Goal: Answer question/provide support

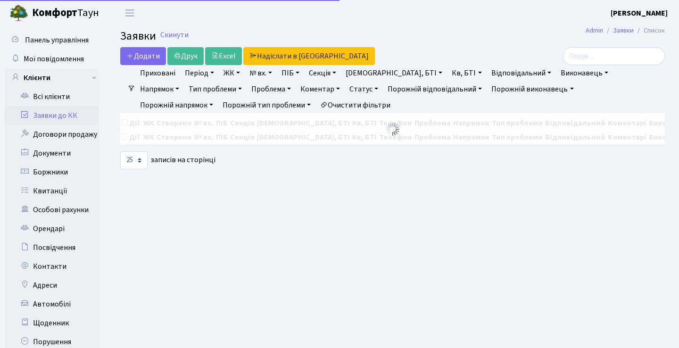
select select "25"
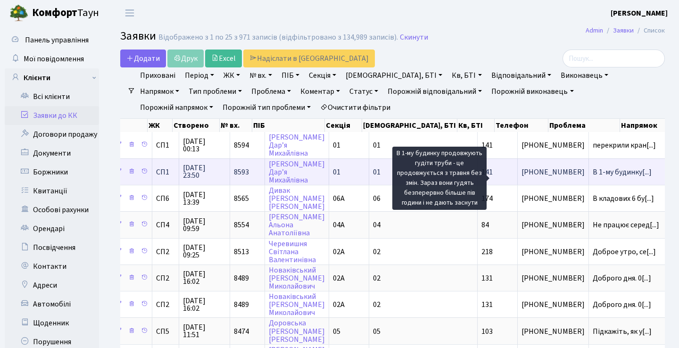
scroll to position [0, 75]
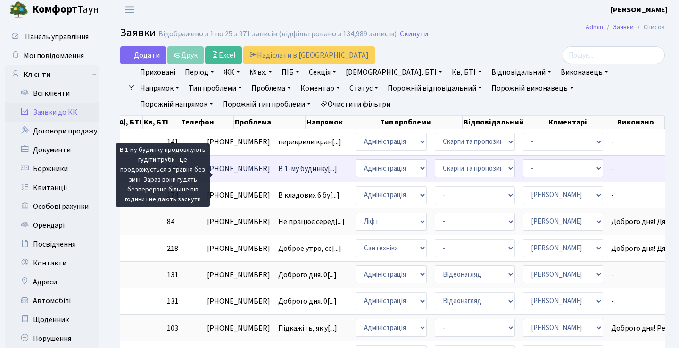
click at [278, 174] on span "В 1-му будинку[...]" at bounding box center [307, 169] width 59 height 10
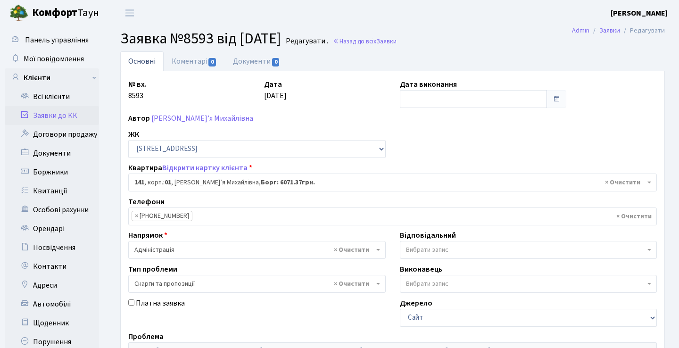
select select "20066"
select select "55"
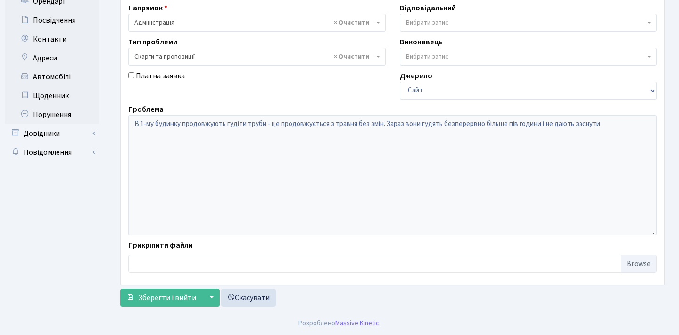
click at [308, 104] on div "Проблема В 1-му будинку продовжують гудіти труби - це продовжується з травня бе…" at bounding box center [392, 169] width 543 height 131
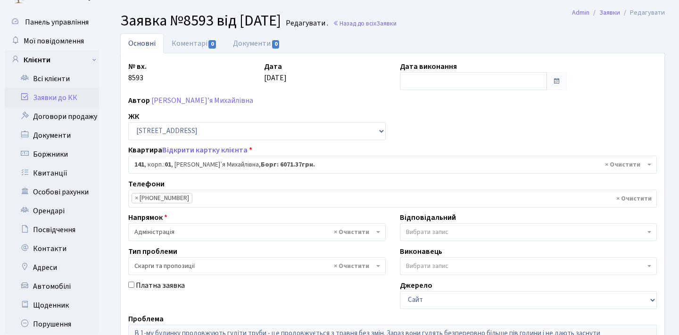
scroll to position [2, 0]
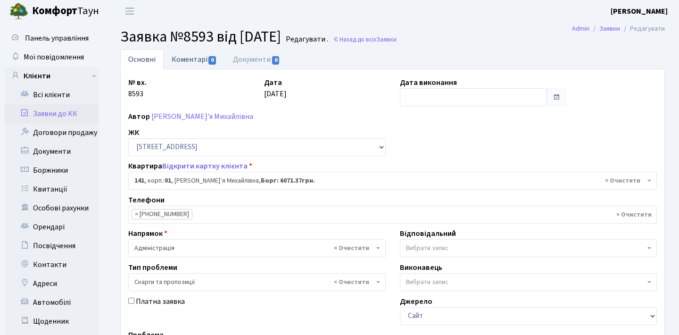
click at [198, 55] on link "Коментарі 0" at bounding box center [194, 59] width 61 height 19
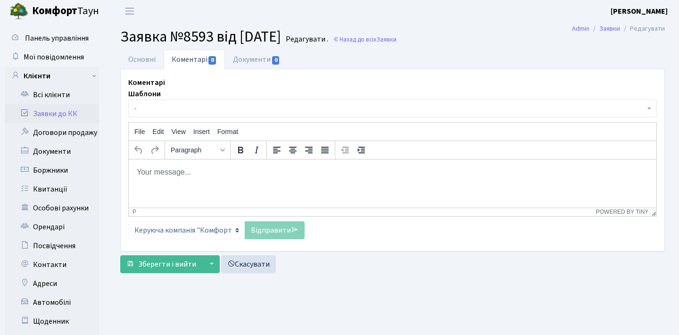
click at [235, 171] on p "Rich Text Area. Press ALT-0 for help." at bounding box center [392, 171] width 513 height 10
paste body "Rich Text Area. Press ALT-0 for help."
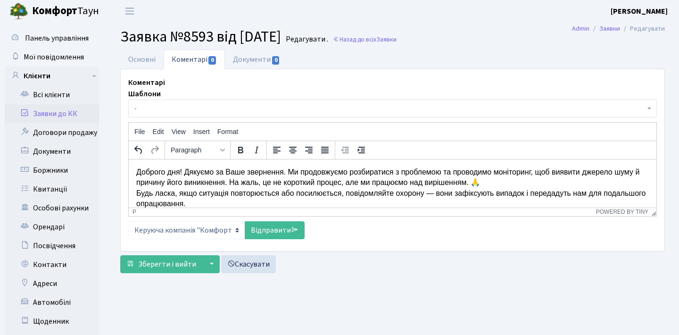
click at [183, 171] on p "Доброго дня! Дякуємо за Ваше звернення. Ми продовжуємо розбиратися з проблемою …" at bounding box center [392, 187] width 513 height 42
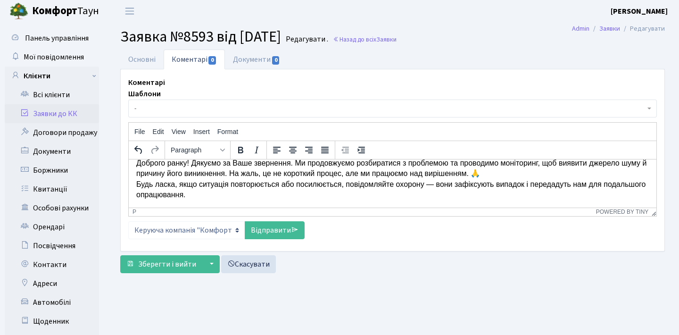
scroll to position [8, 0]
click at [529, 171] on p "Доброго ранку! Дякуємо за Ваше звернення. Ми продовжуємо розбиратися з проблемо…" at bounding box center [392, 179] width 513 height 42
click at [137, 183] on p "Доброго ранку! Дякуємо за Ваше звернення. Ми продовжуємо розбиратися з проблемо…" at bounding box center [392, 179] width 513 height 42
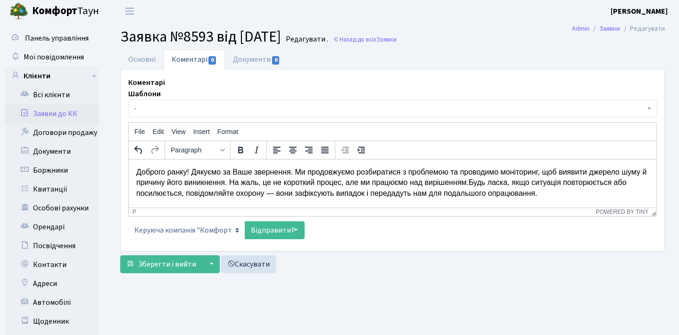
scroll to position [0, 0]
click at [342, 193] on p "Доброго ранку! Дякуємо за Ваше звернення. Ми продовжуємо розбиратися з проблемо…" at bounding box center [392, 182] width 513 height 32
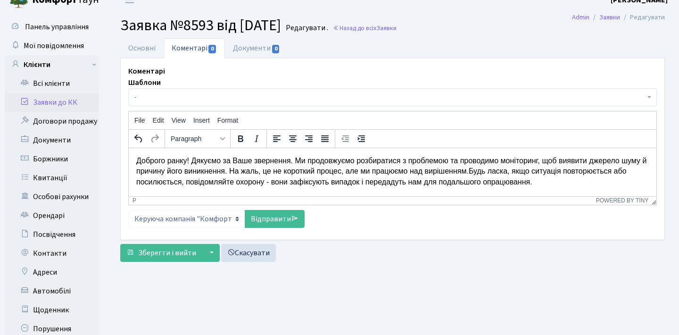
scroll to position [16, 0]
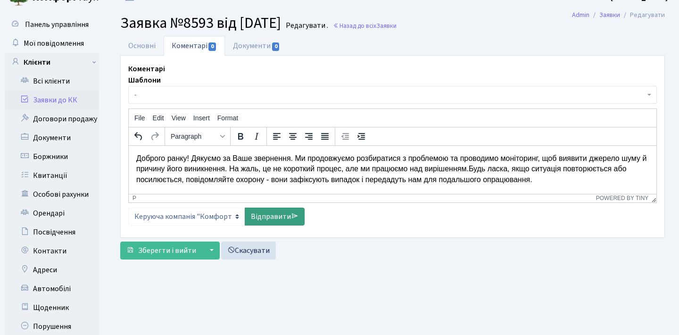
click at [267, 220] on link "Відправити" at bounding box center [275, 216] width 60 height 18
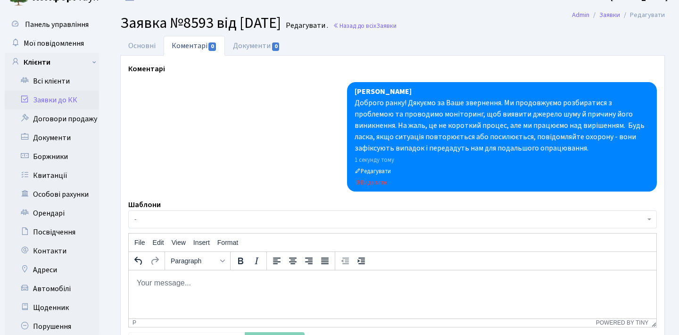
click at [78, 102] on link "Заявки до КК" at bounding box center [52, 100] width 94 height 19
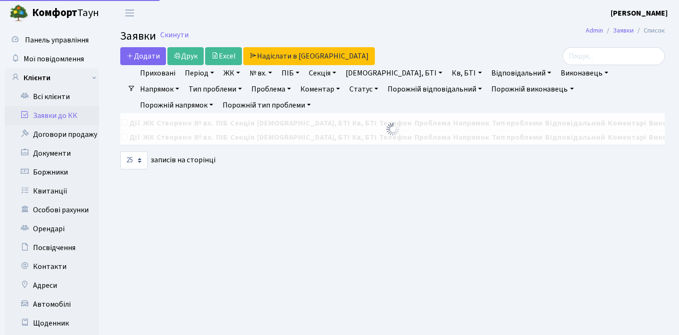
select select "25"
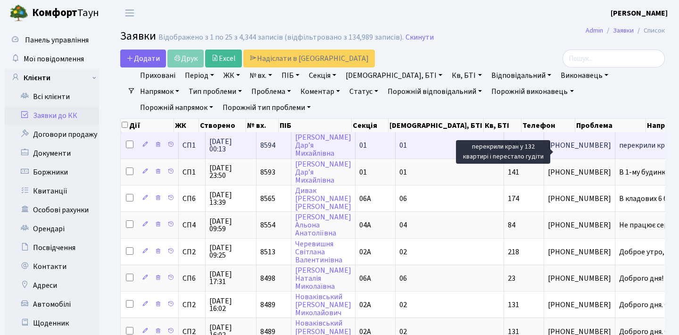
click at [619, 150] on span "перекрили кран[...]" at bounding box center [650, 145] width 63 height 10
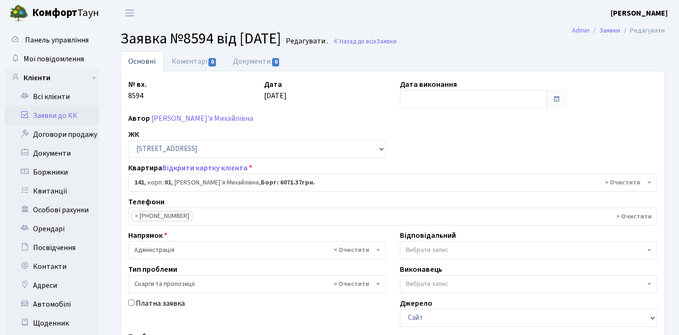
select select "20066"
select select "55"
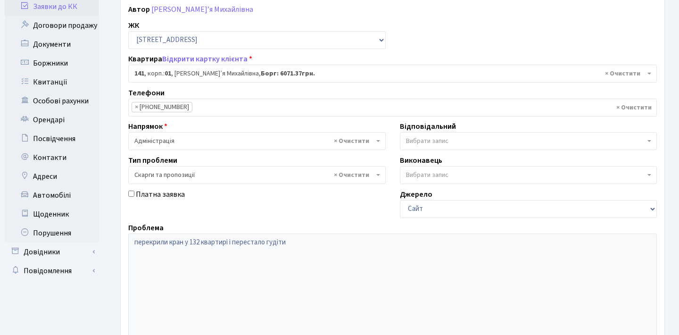
scroll to position [36, 0]
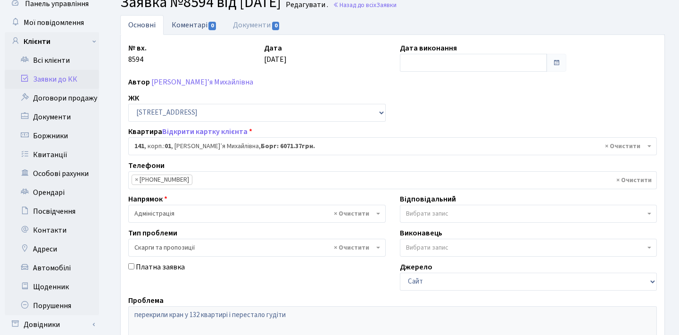
click at [201, 30] on link "Коментарі 0" at bounding box center [194, 24] width 61 height 19
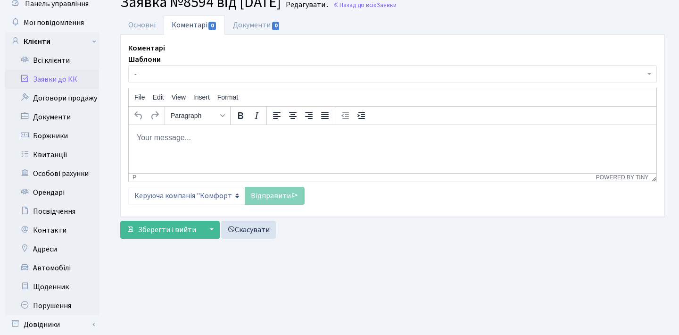
click at [213, 139] on p "Rich Text Area. Press ALT-0 for help." at bounding box center [392, 137] width 513 height 10
paste body "Rich Text Area. Press ALT-0 for help."
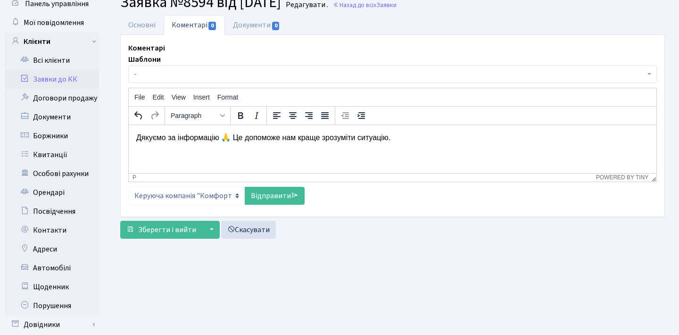
click at [237, 137] on p "Дякуємо за інформацію 🙏 Це допоможе нам краще зрозуміти ситуацію." at bounding box center [392, 137] width 513 height 10
click at [286, 193] on link "Відправити" at bounding box center [275, 196] width 60 height 18
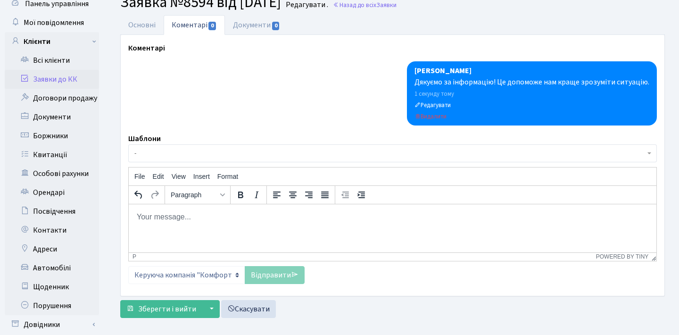
click at [84, 76] on link "Заявки до КК" at bounding box center [52, 79] width 94 height 19
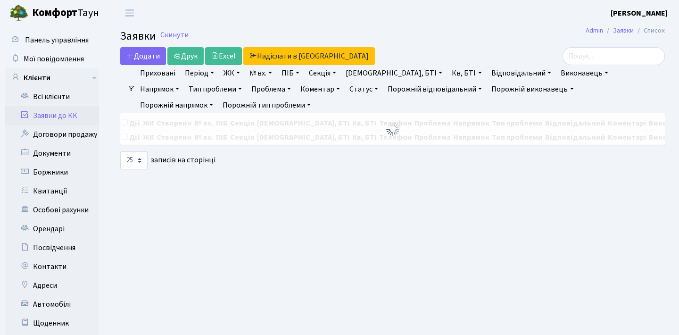
select select "25"
